Goal: Transaction & Acquisition: Book appointment/travel/reservation

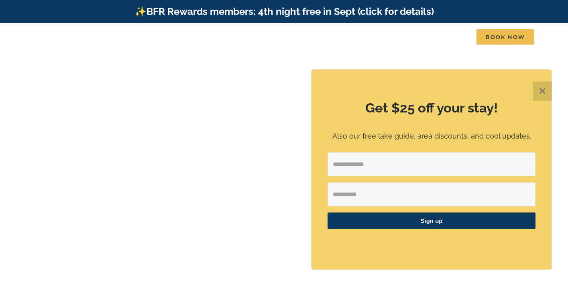
click at [450, 49] on div "Vacation homes 2 to 3 Bedrooms Mini Camp | 2 Bedrooms Mini Pearl | 2 Bedrooms M…" at bounding box center [284, 39] width 544 height 33
click at [544, 88] on button "✕" at bounding box center [542, 90] width 19 height 19
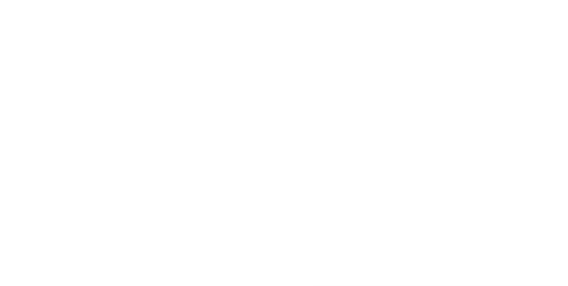
scroll to position [8, 0]
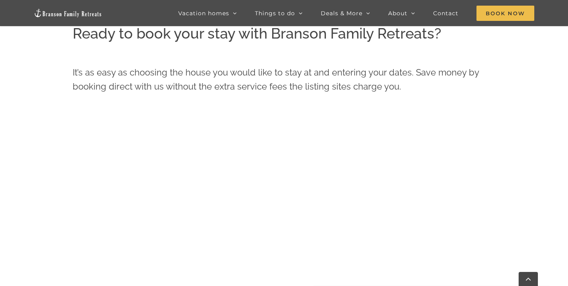
scroll to position [366, 0]
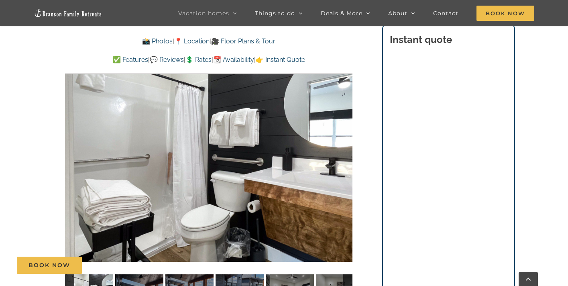
scroll to position [496, 0]
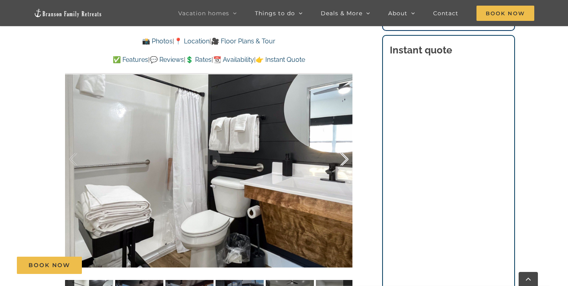
click at [338, 173] on div at bounding box center [336, 159] width 25 height 50
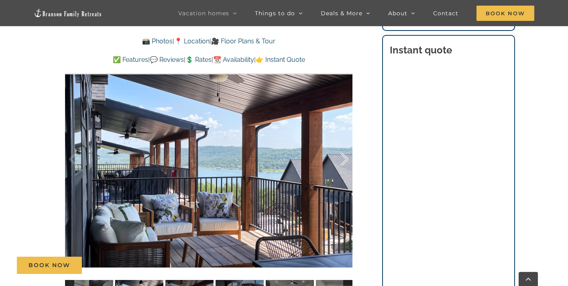
click at [340, 161] on div at bounding box center [336, 159] width 25 height 50
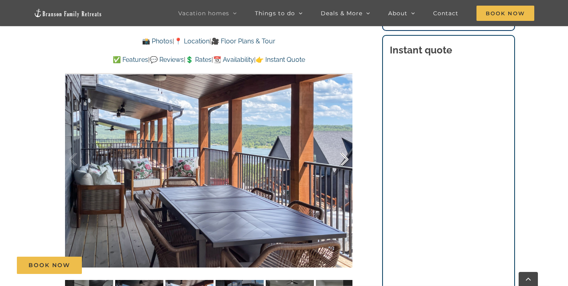
click at [340, 161] on div at bounding box center [336, 159] width 25 height 50
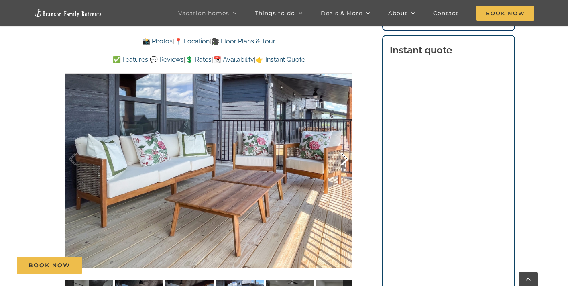
click at [340, 161] on div at bounding box center [336, 159] width 25 height 50
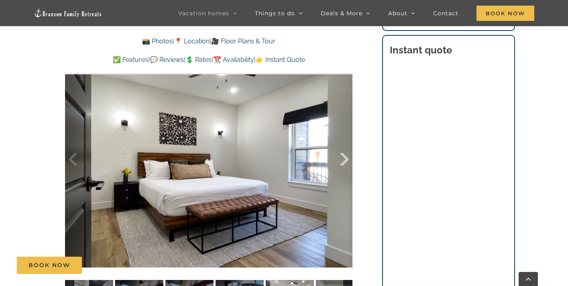
click at [340, 161] on div at bounding box center [336, 159] width 25 height 50
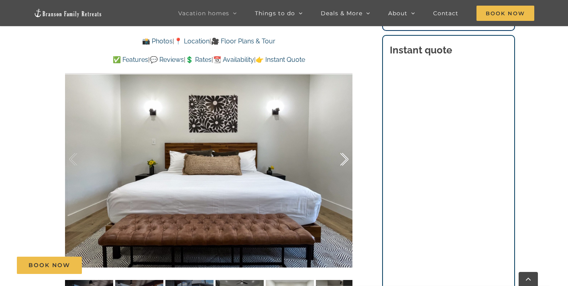
click at [340, 161] on div at bounding box center [336, 159] width 25 height 50
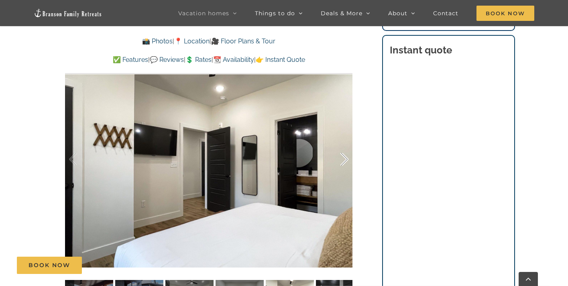
click at [340, 161] on div at bounding box center [336, 159] width 25 height 50
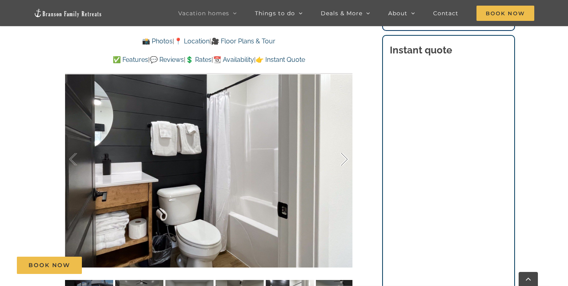
click at [340, 161] on div at bounding box center [336, 159] width 25 height 50
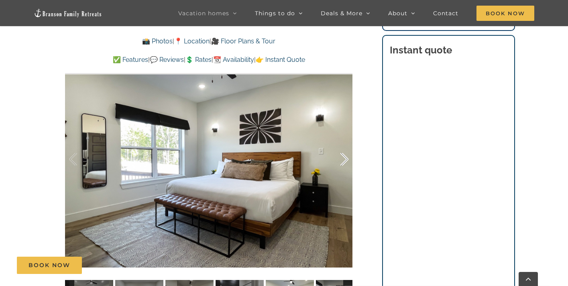
click at [340, 161] on div at bounding box center [336, 159] width 25 height 50
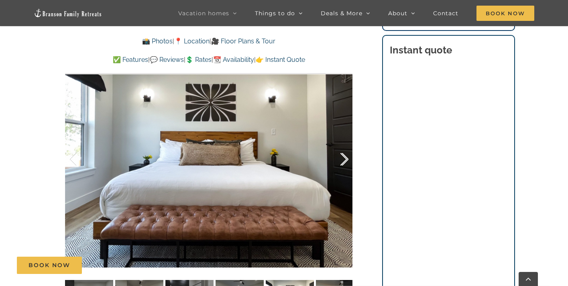
click at [340, 161] on div at bounding box center [336, 159] width 25 height 50
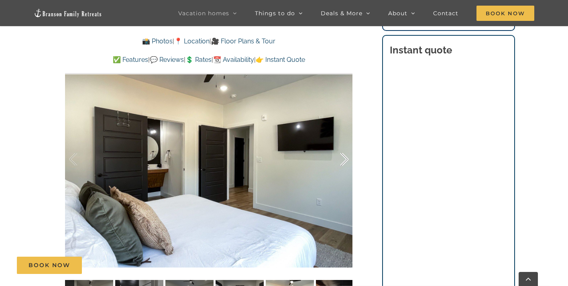
click at [340, 161] on div at bounding box center [336, 159] width 25 height 50
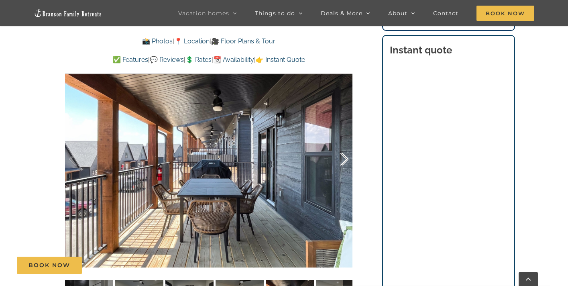
click at [340, 161] on div at bounding box center [336, 159] width 25 height 50
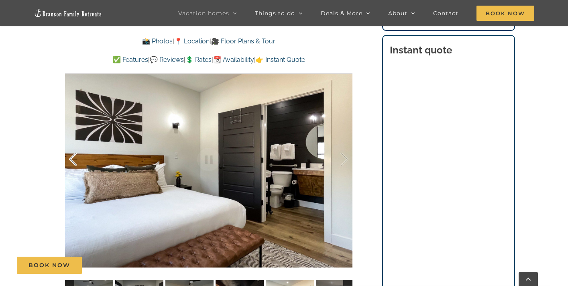
click at [71, 155] on div at bounding box center [81, 159] width 25 height 50
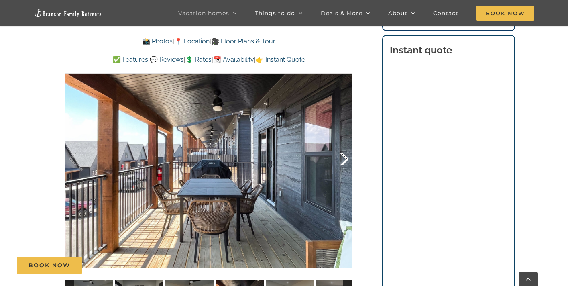
click at [342, 159] on div at bounding box center [336, 159] width 25 height 50
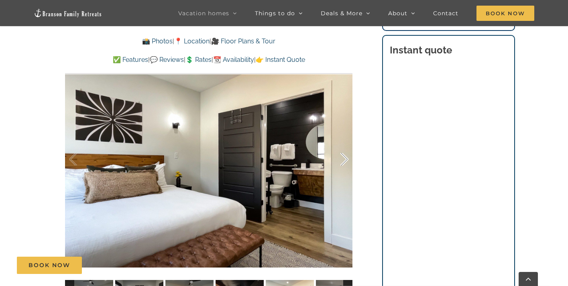
click at [340, 159] on div at bounding box center [336, 159] width 25 height 50
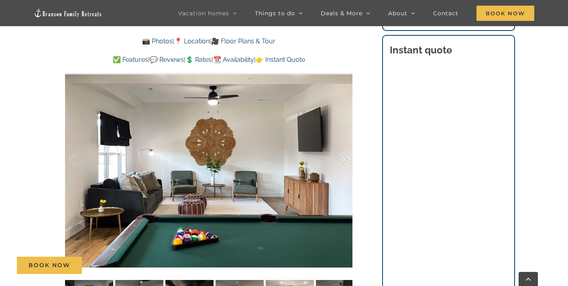
click at [340, 159] on div at bounding box center [336, 159] width 25 height 50
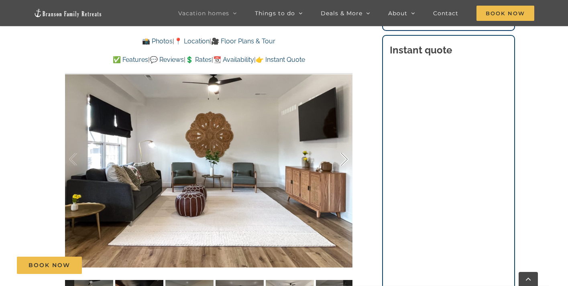
click at [340, 159] on div at bounding box center [336, 159] width 25 height 50
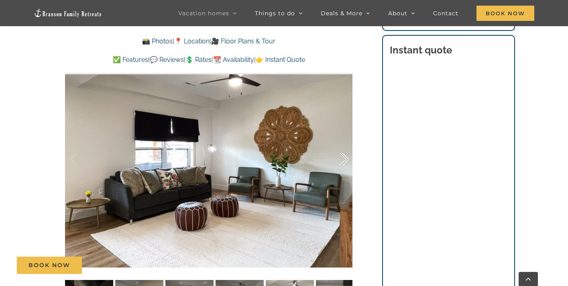
click at [340, 159] on div at bounding box center [336, 159] width 25 height 50
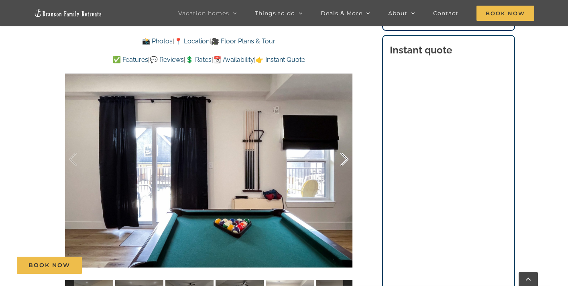
click at [340, 159] on div at bounding box center [336, 159] width 25 height 50
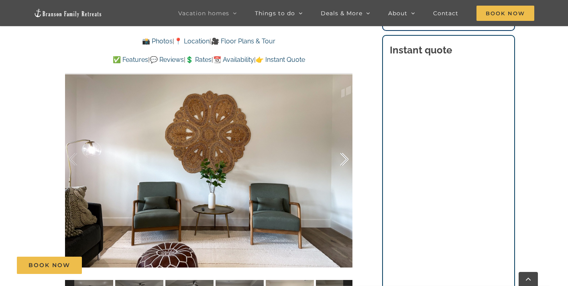
click at [340, 159] on div at bounding box center [336, 159] width 25 height 50
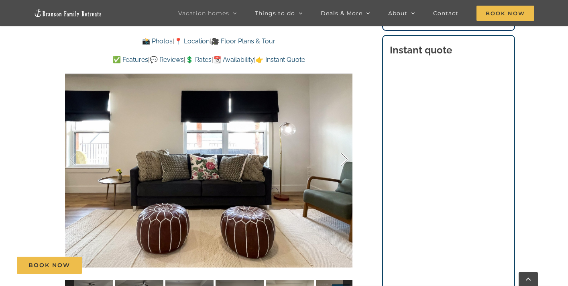
click at [340, 159] on div at bounding box center [336, 159] width 25 height 50
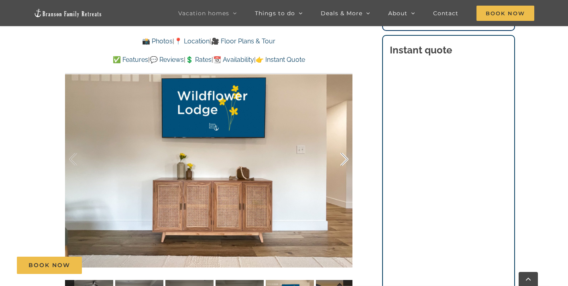
click at [340, 159] on div at bounding box center [336, 159] width 25 height 50
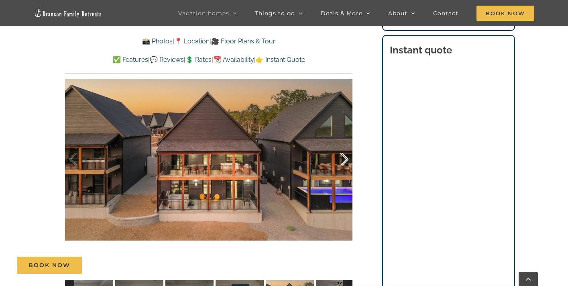
click at [340, 159] on div at bounding box center [336, 159] width 25 height 50
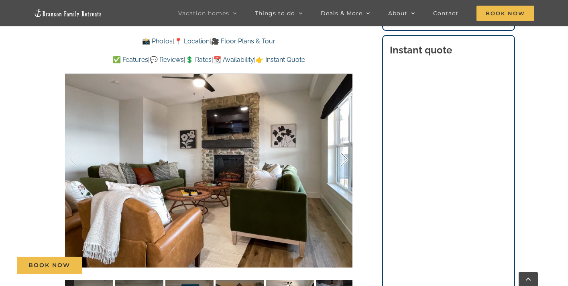
click at [347, 156] on div at bounding box center [336, 159] width 25 height 50
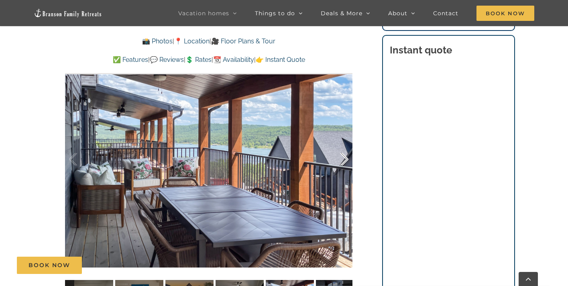
click at [344, 157] on div at bounding box center [336, 159] width 25 height 50
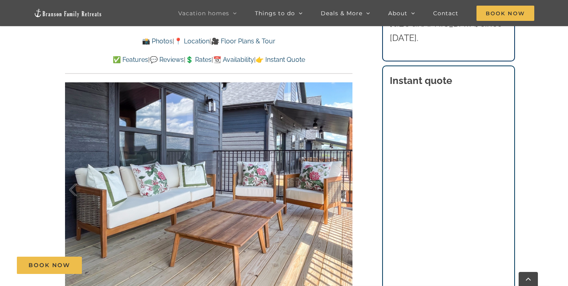
scroll to position [465, 0]
